Goal: Information Seeking & Learning: Learn about a topic

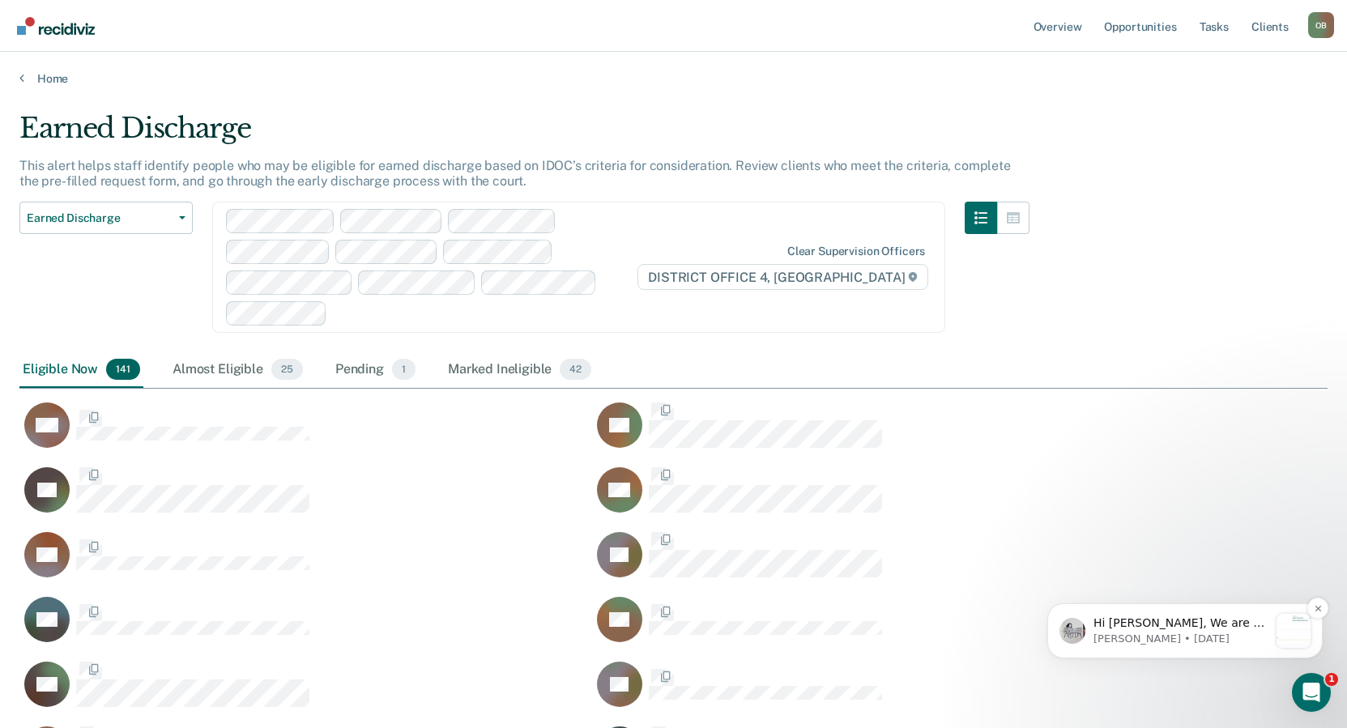
scroll to position [4854, 1294]
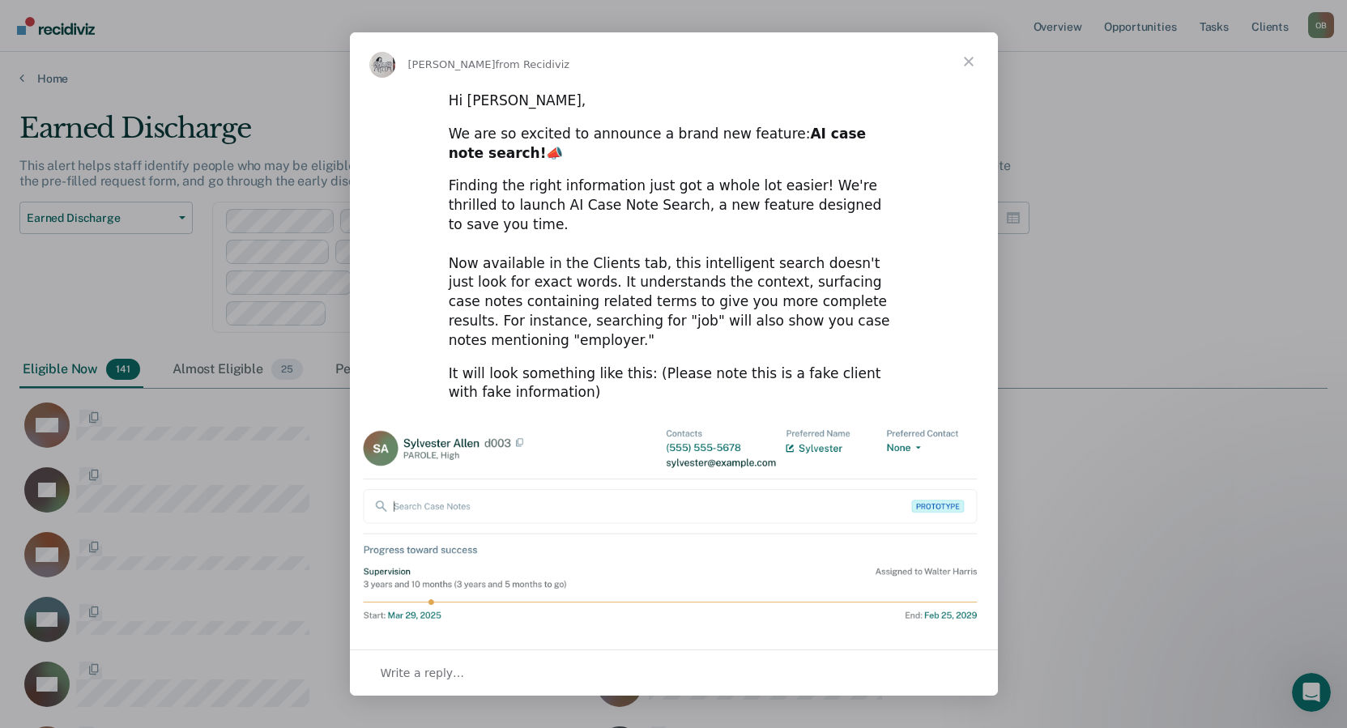
scroll to position [0, 0]
click at [973, 57] on span "Close" at bounding box center [968, 61] width 58 height 58
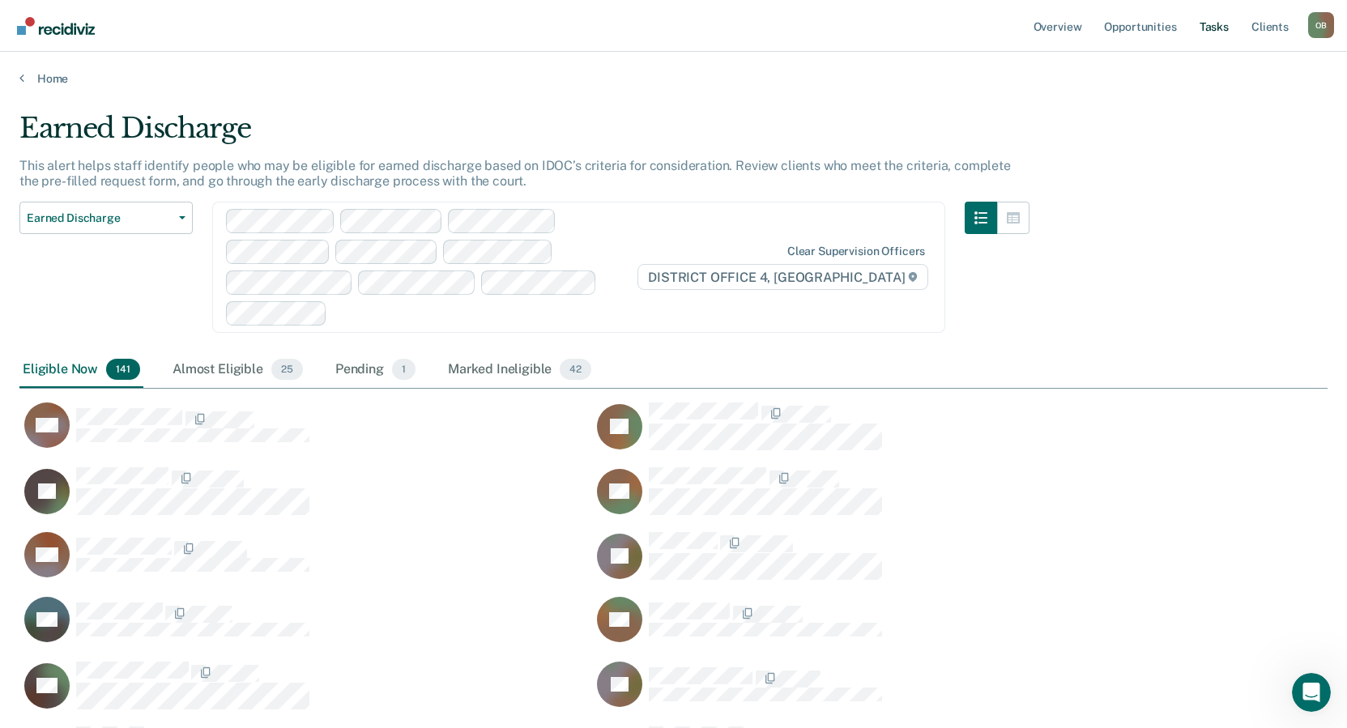
click at [1216, 26] on link "Tasks" at bounding box center [1214, 26] width 36 height 52
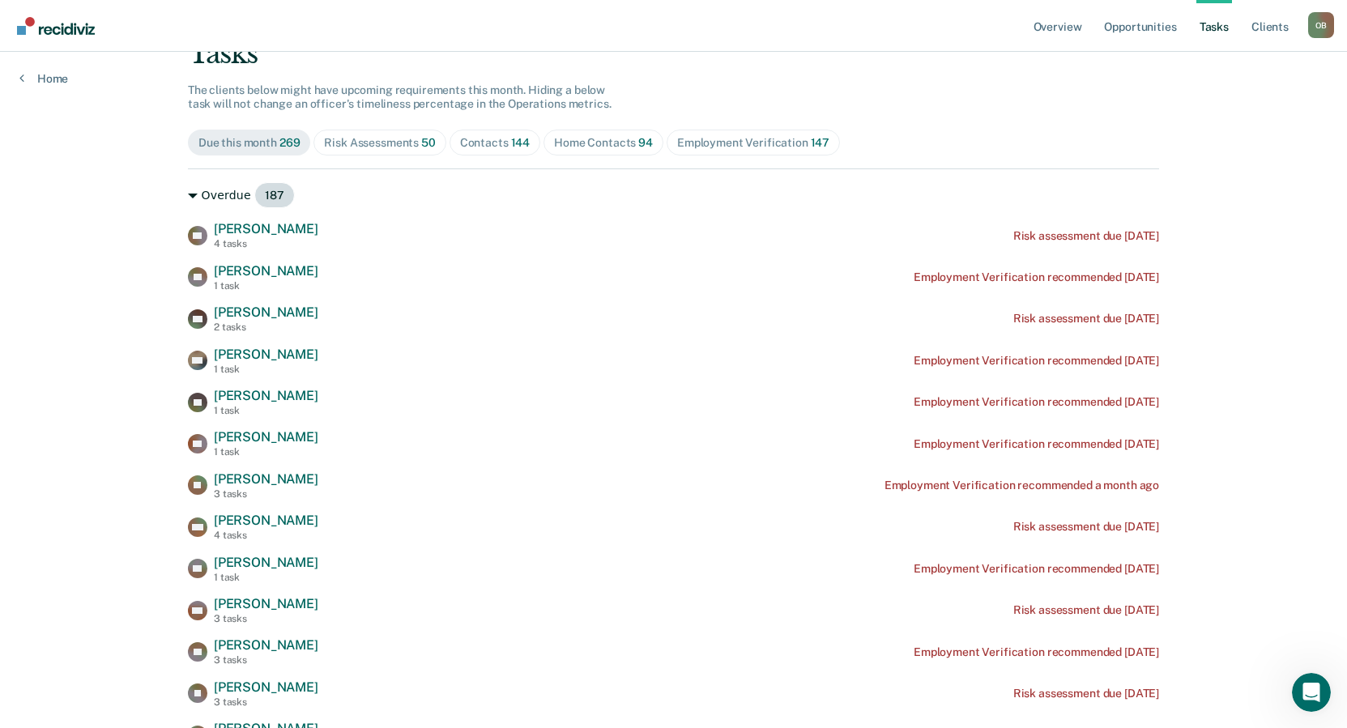
scroll to position [162, 0]
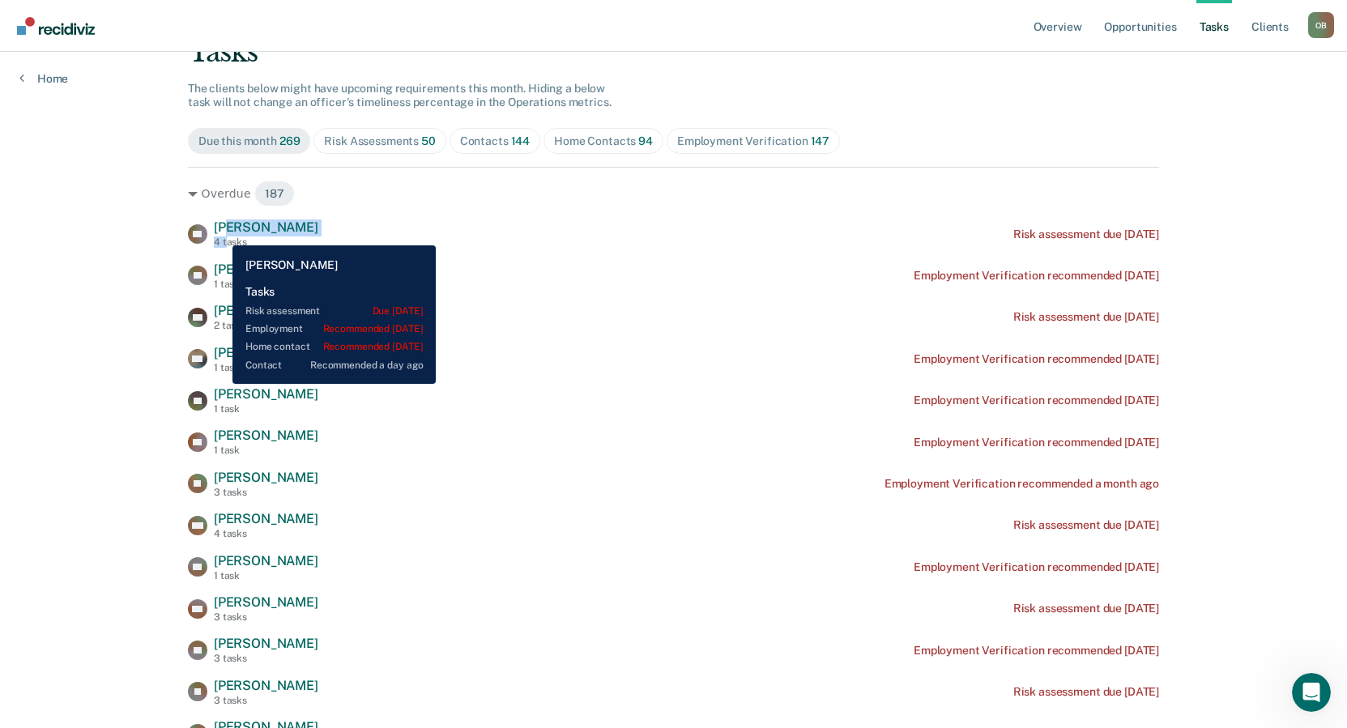
click at [220, 233] on div "[PERSON_NAME] 4 tasks" at bounding box center [266, 233] width 104 height 28
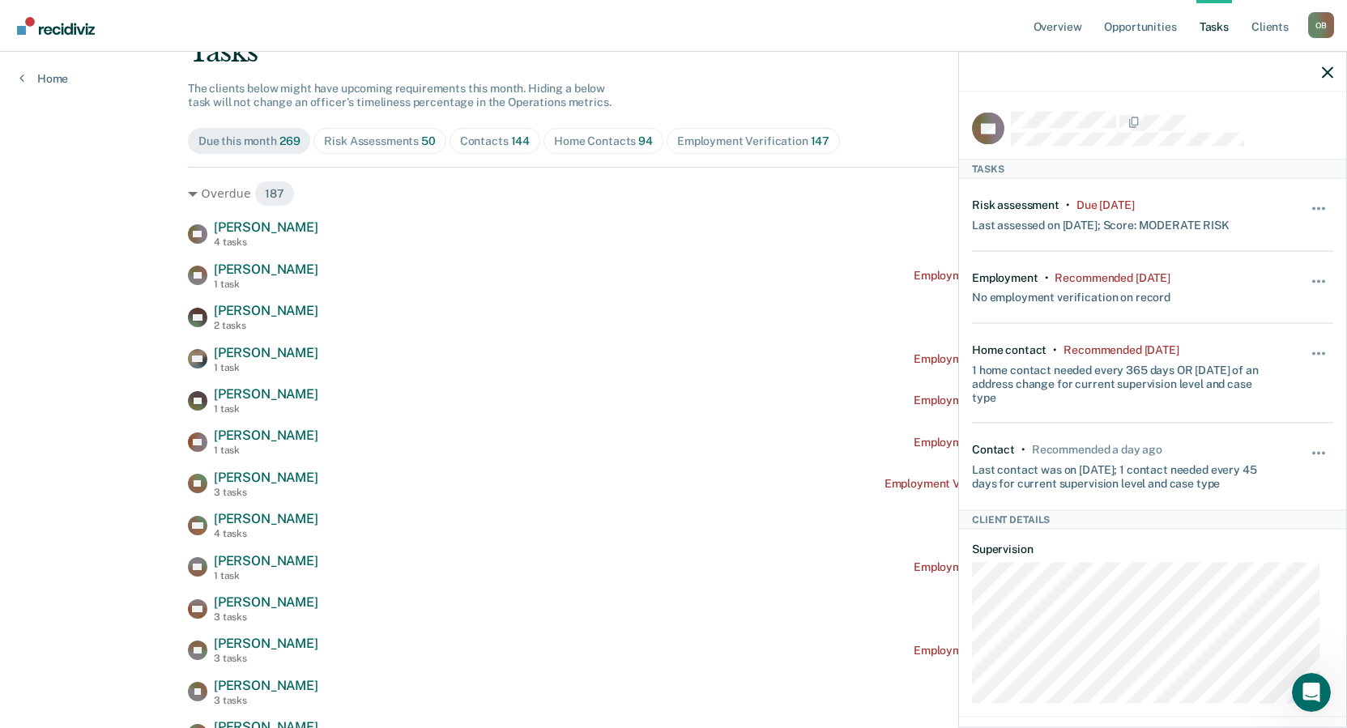
click at [1321, 73] on div at bounding box center [1152, 72] width 387 height 40
click at [1326, 68] on icon "button" at bounding box center [1327, 71] width 11 height 11
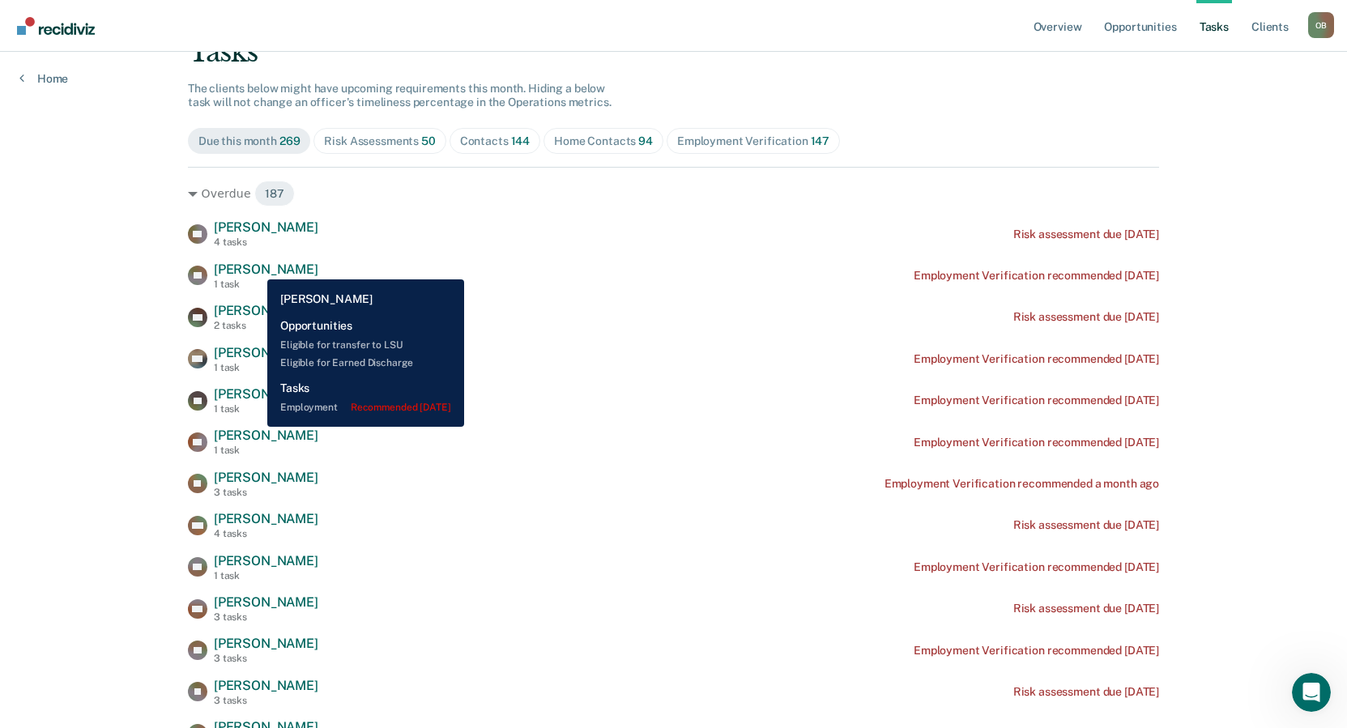
click at [254, 267] on span "[PERSON_NAME]" at bounding box center [266, 269] width 104 height 15
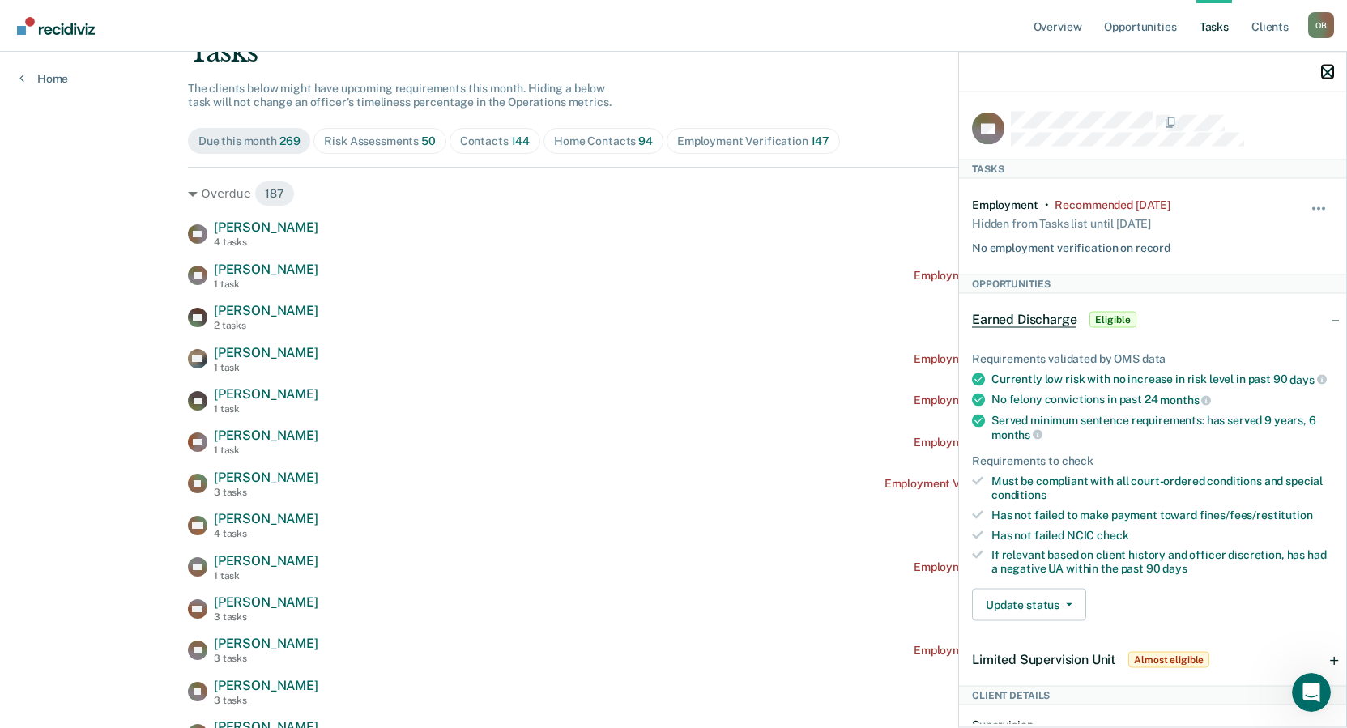
click at [1328, 71] on icon "button" at bounding box center [1327, 71] width 11 height 11
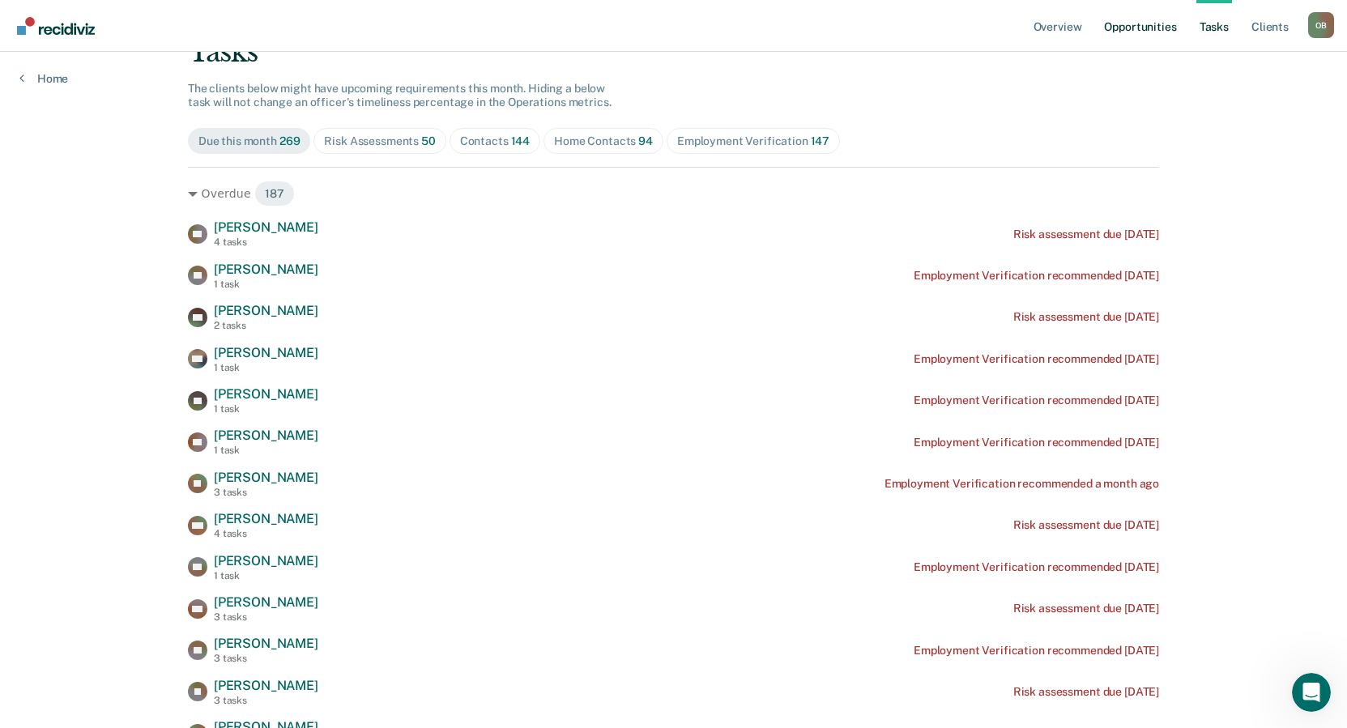
click at [1132, 23] on link "Opportunities" at bounding box center [1140, 26] width 79 height 52
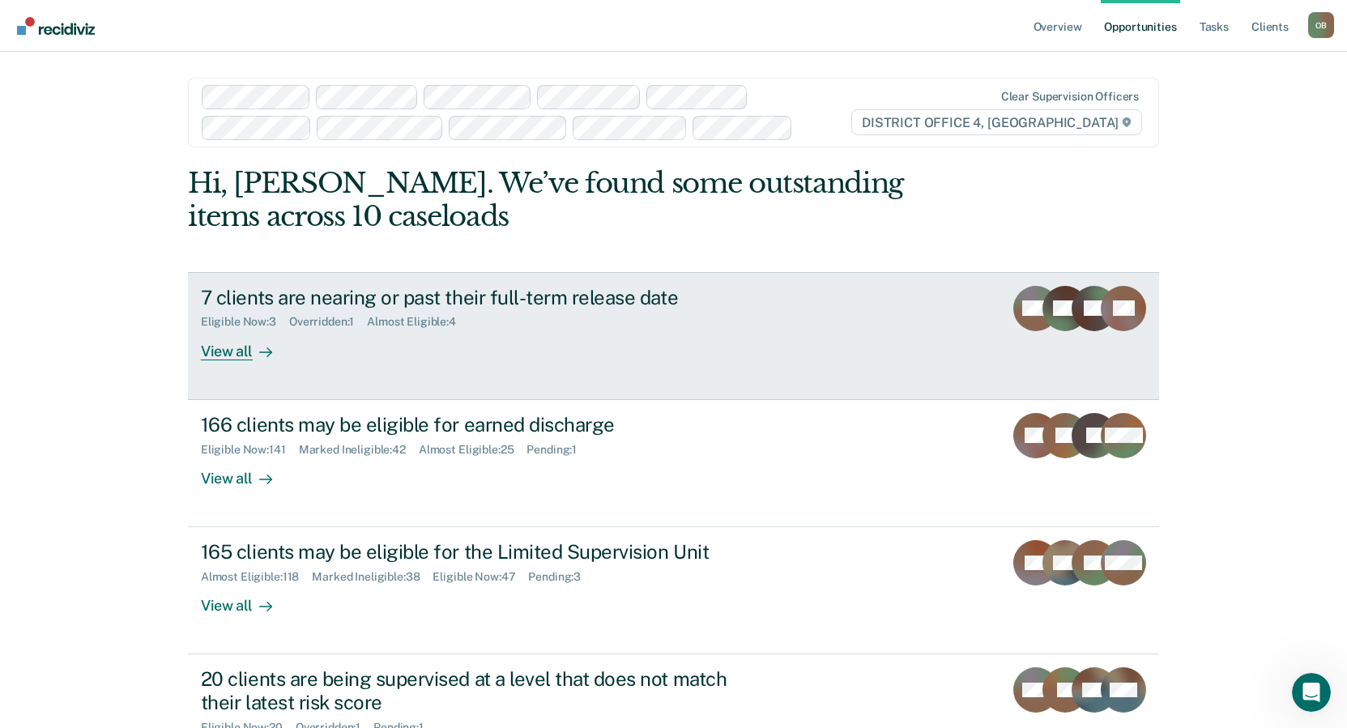
click at [237, 351] on div "View all" at bounding box center [246, 345] width 91 height 32
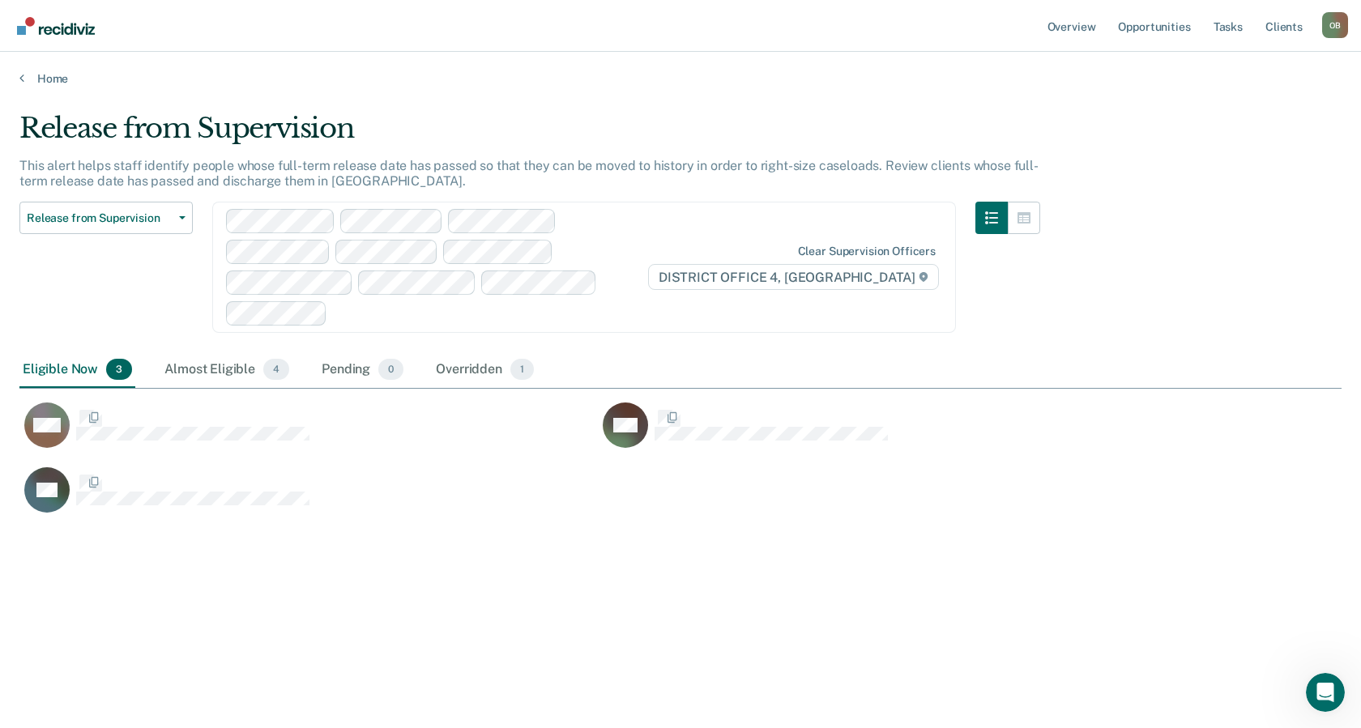
scroll to position [481, 1308]
drag, startPoint x: 416, startPoint y: 577, endPoint x: 400, endPoint y: 566, distance: 19.3
click at [408, 567] on div "Release from Supervision This alert helps staff identify people whose full-term…" at bounding box center [680, 359] width 1322 height 495
